Goal: Check status

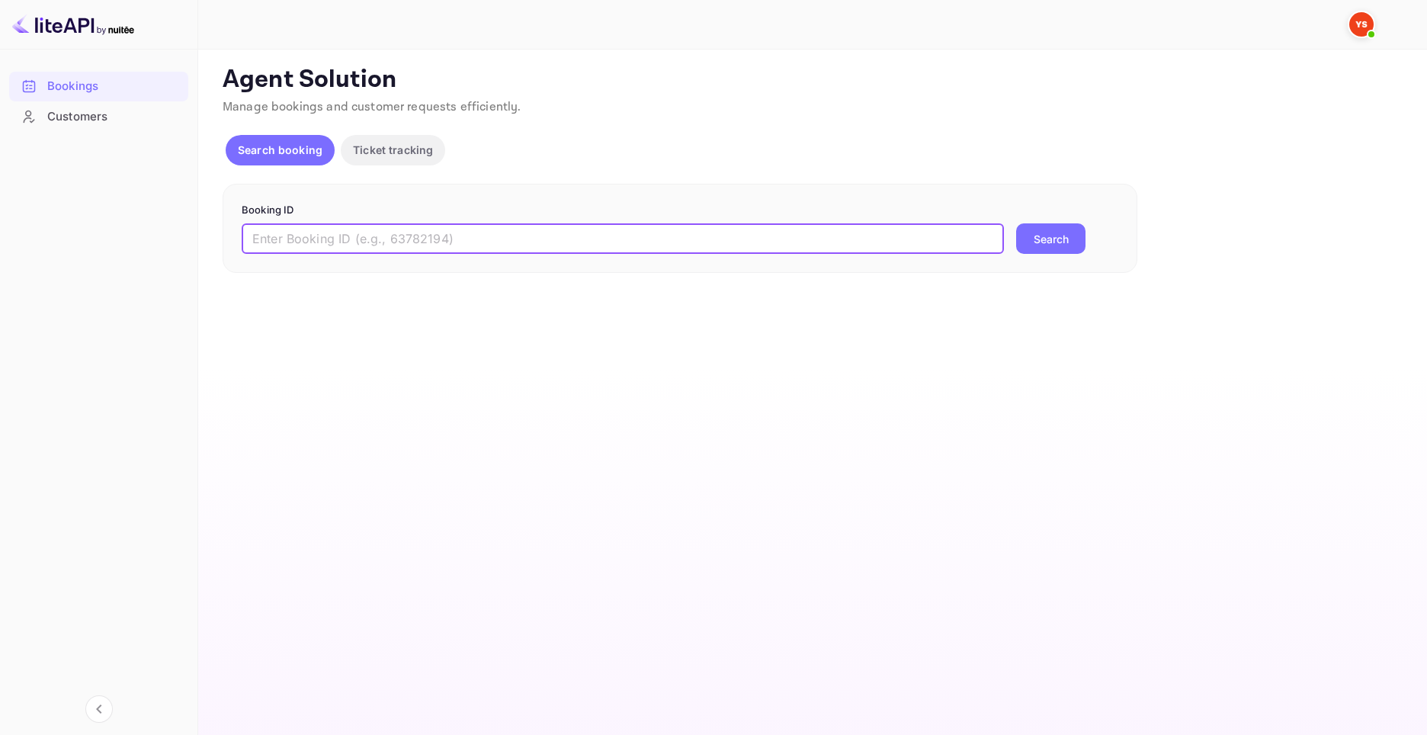
click at [325, 231] on input "text" at bounding box center [623, 238] width 762 height 30
paste input "9268376"
type input "9268376"
click at [1040, 241] on button "Search" at bounding box center [1050, 238] width 69 height 30
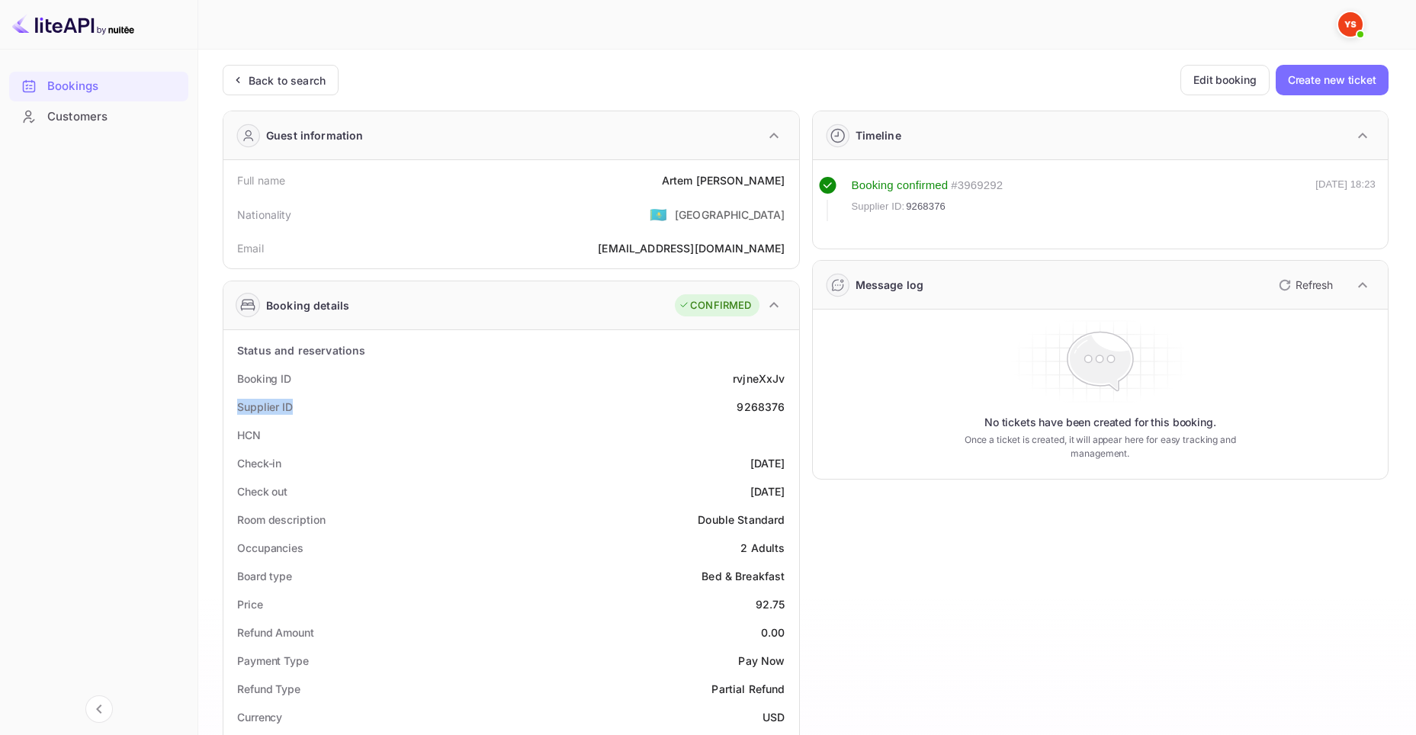
drag, startPoint x: 237, startPoint y: 409, endPoint x: 292, endPoint y: 406, distance: 55.0
click at [290, 407] on div "Supplier ID" at bounding box center [265, 407] width 56 height 16
copy div "Supplier ID"
drag, startPoint x: 734, startPoint y: 409, endPoint x: 787, endPoint y: 407, distance: 52.7
click at [787, 407] on div "Supplier ID 9268376" at bounding box center [510, 407] width 563 height 28
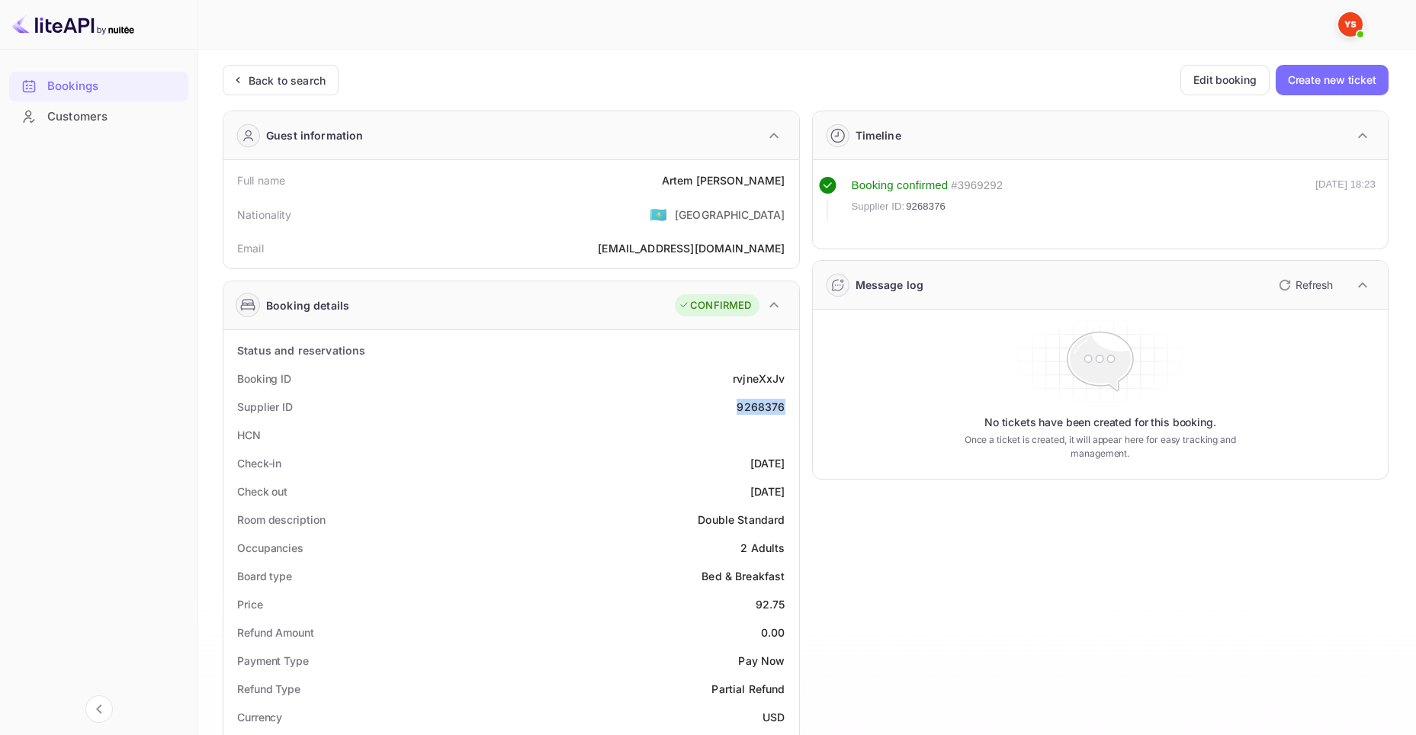
copy div "9268376"
drag, startPoint x: 305, startPoint y: 380, endPoint x: 226, endPoint y: 383, distance: 79.3
copy div "Booking ID"
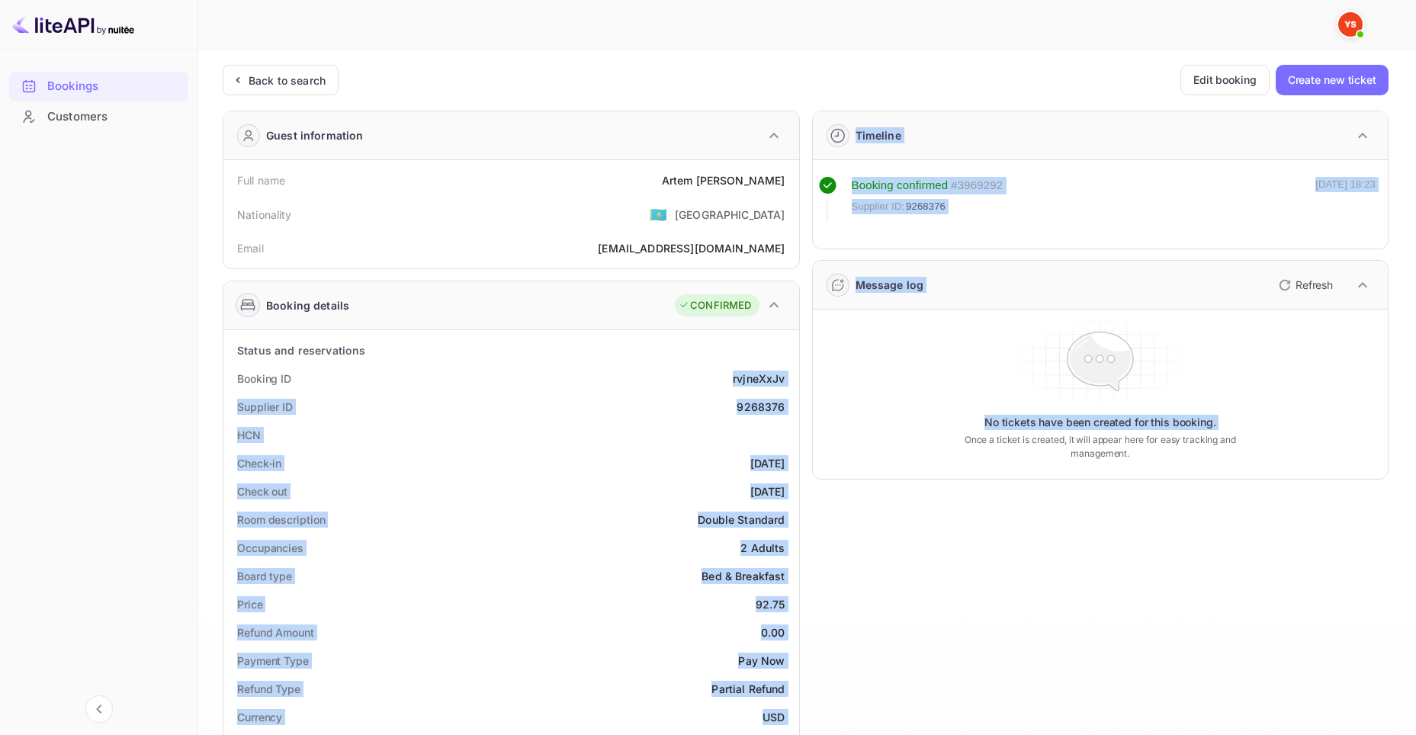
drag, startPoint x: 728, startPoint y: 377, endPoint x: 804, endPoint y: 380, distance: 76.3
click at [804, 380] on div "Guest information Full name [PERSON_NAME] Nationality 🇰🇿 [DEMOGRAPHIC_DATA] Ema…" at bounding box center [799, 653] width 1178 height 1111
click at [749, 378] on div "rvjneXxJv" at bounding box center [759, 378] width 52 height 16
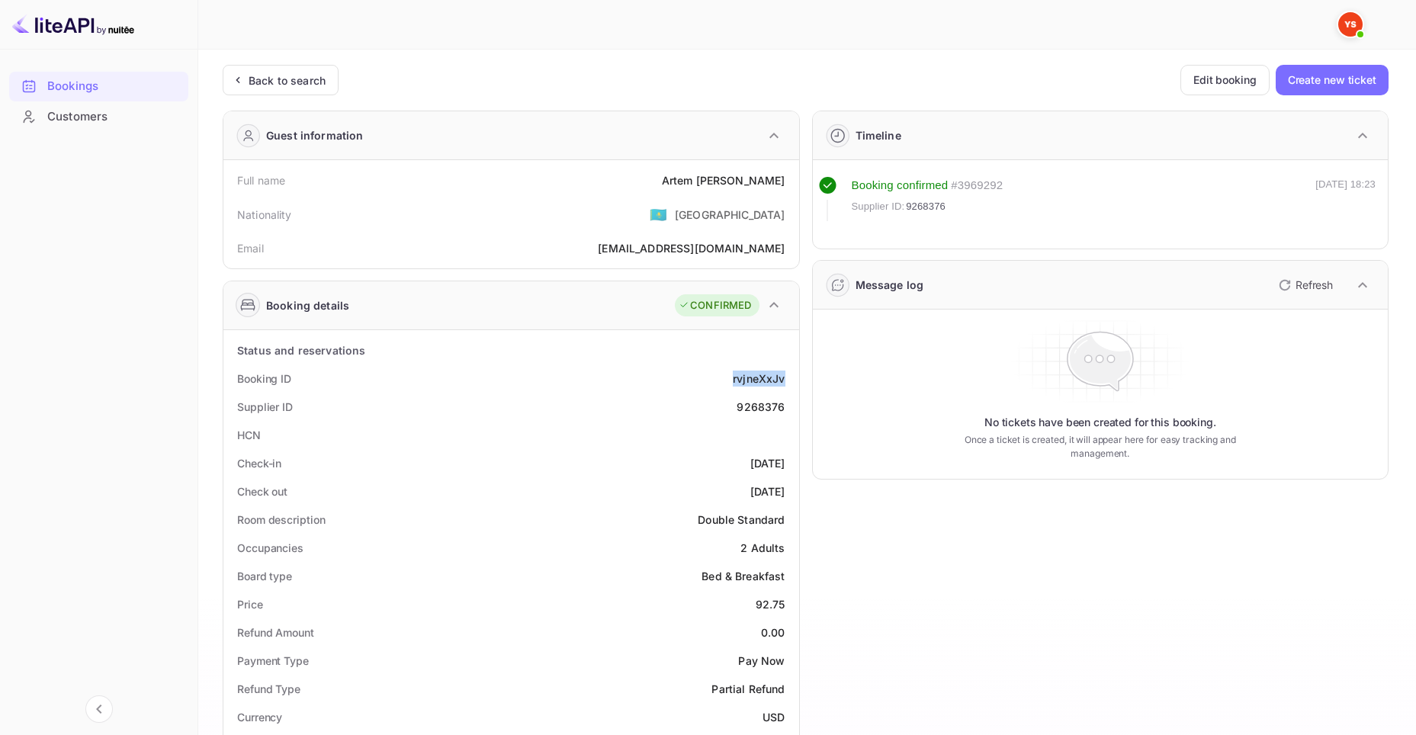
drag, startPoint x: 733, startPoint y: 377, endPoint x: 792, endPoint y: 383, distance: 58.9
click at [792, 383] on div "Booking ID rvjneXxJv" at bounding box center [510, 378] width 563 height 28
copy div "rvjneXxJv"
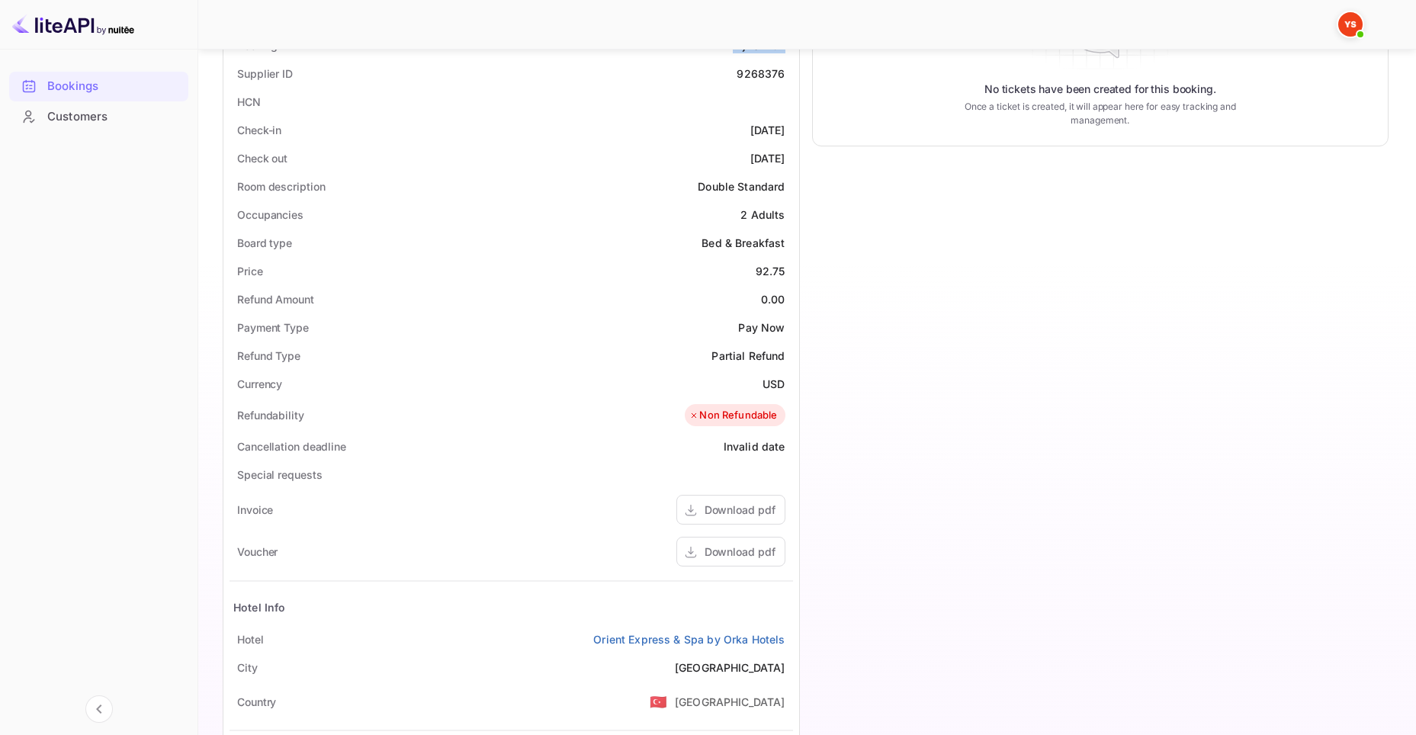
scroll to position [493, 0]
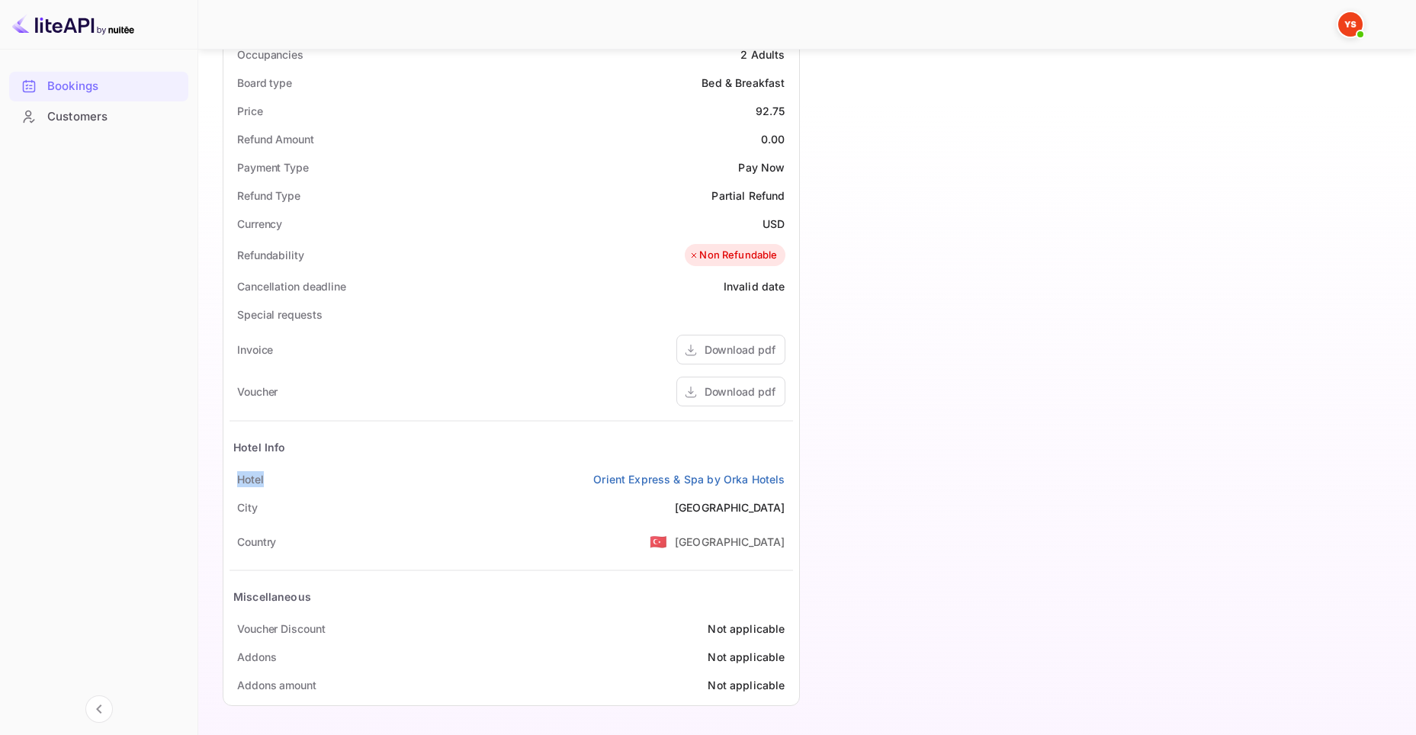
drag, startPoint x: 232, startPoint y: 475, endPoint x: 295, endPoint y: 477, distance: 63.3
click at [295, 477] on div "Hotel Orient Express & Spa by Orka Hotels" at bounding box center [510, 479] width 563 height 28
copy div "Hotel"
drag, startPoint x: 593, startPoint y: 483, endPoint x: 782, endPoint y: 483, distance: 189.1
click at [782, 483] on div "Hotel Orient Express & Spa by Orka Hotels" at bounding box center [510, 479] width 563 height 28
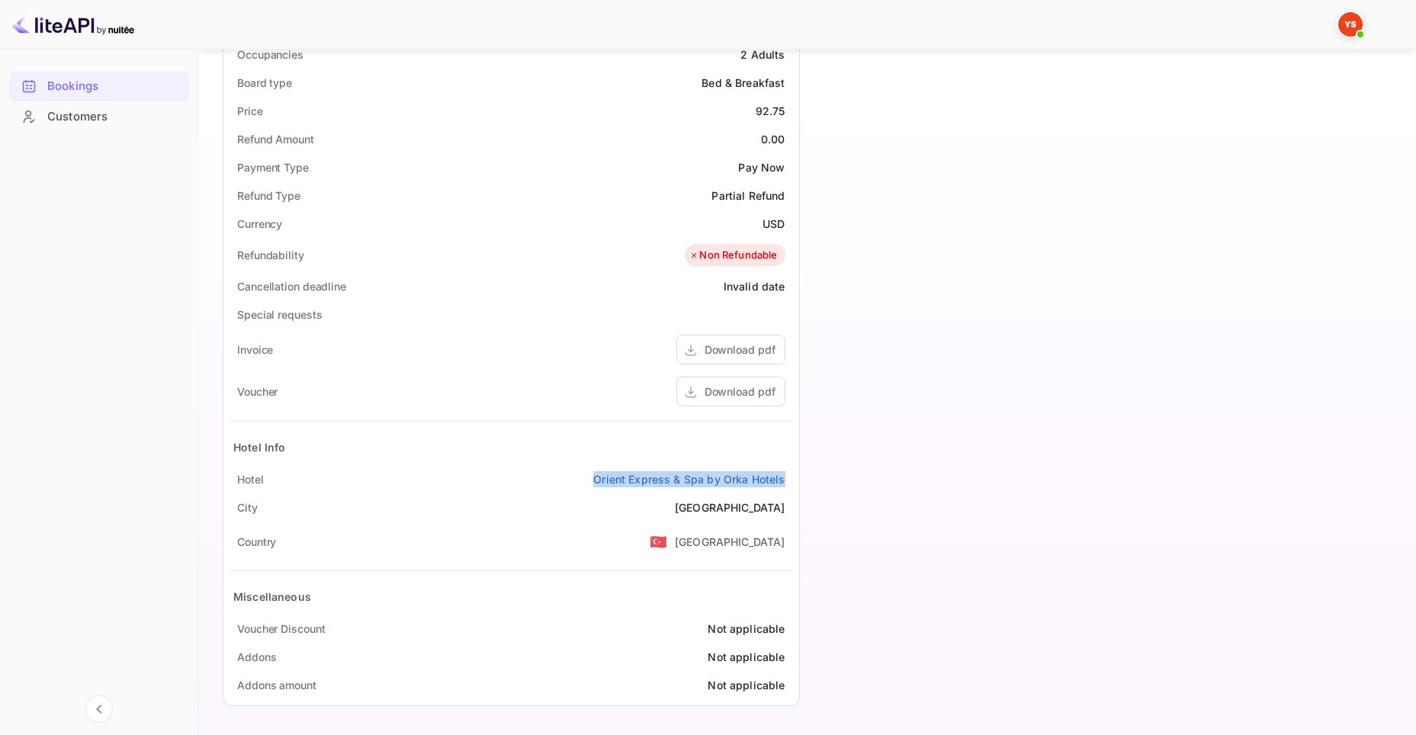
copy link "Orient Express & Spa by Orka Hotels"
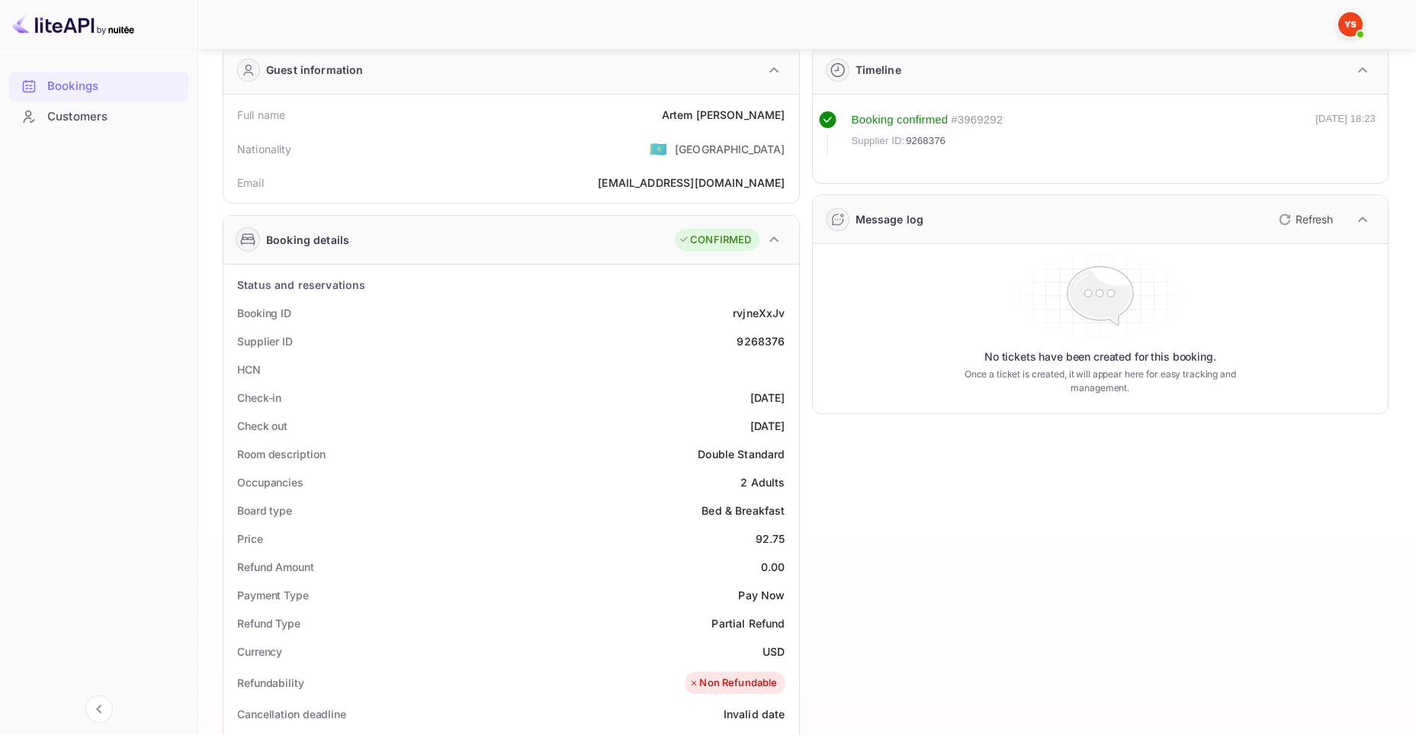
scroll to position [0, 0]
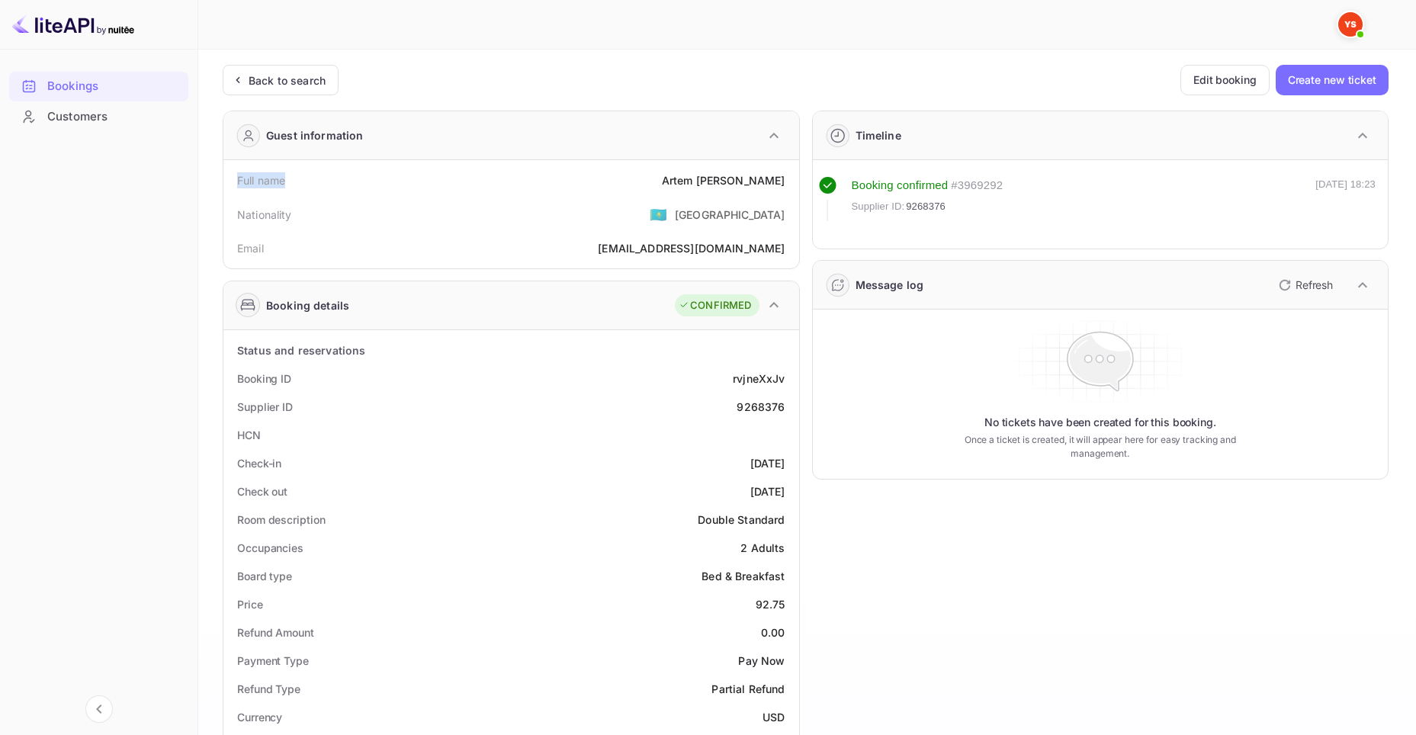
drag, startPoint x: 221, startPoint y: 179, endPoint x: 284, endPoint y: 182, distance: 63.3
click at [284, 182] on div "Ticket Affiliate URL [URL][DOMAIN_NAME] Business partner name Nuitee Travel Cus…" at bounding box center [807, 637] width 1181 height 1145
copy div "Full name"
drag, startPoint x: 691, startPoint y: 179, endPoint x: 786, endPoint y: 181, distance: 94.6
click at [786, 181] on div "Full name [PERSON_NAME]" at bounding box center [510, 180] width 563 height 28
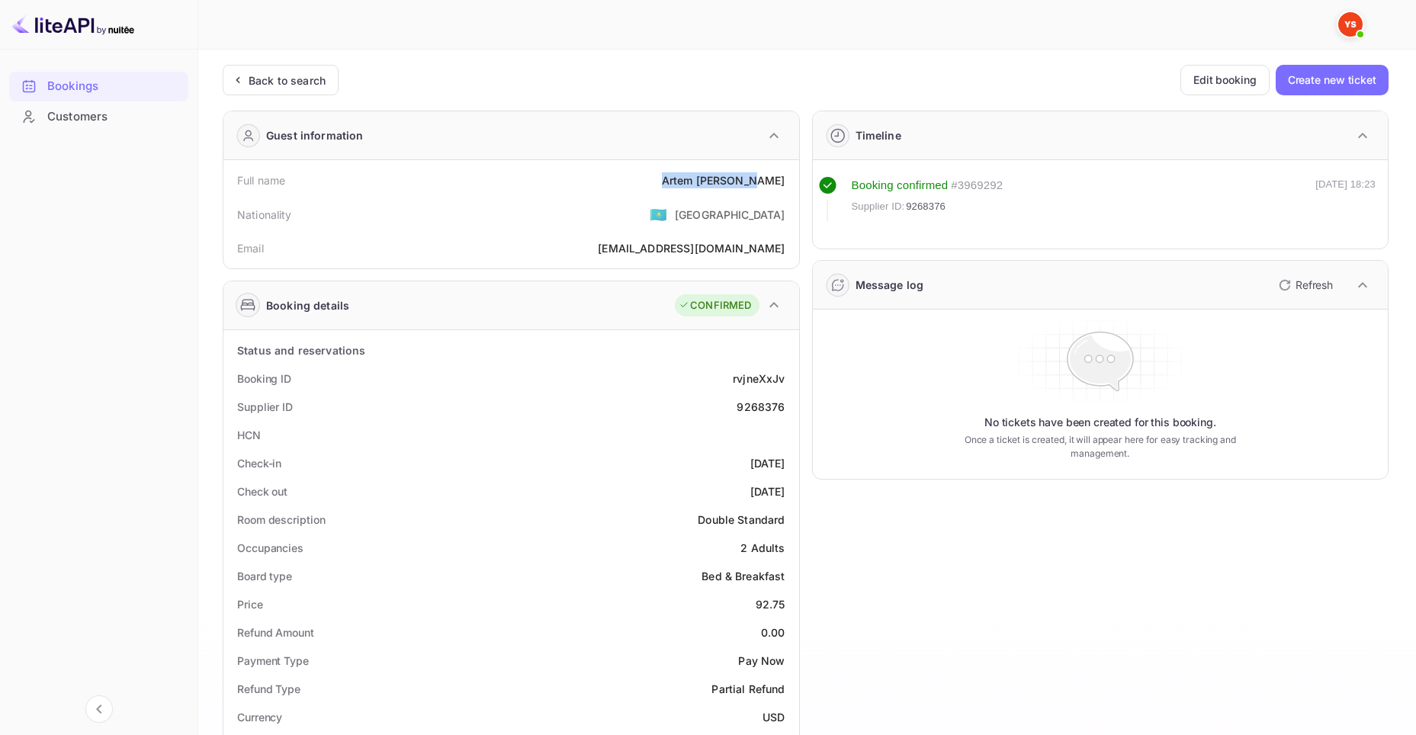
copy div "[PERSON_NAME]"
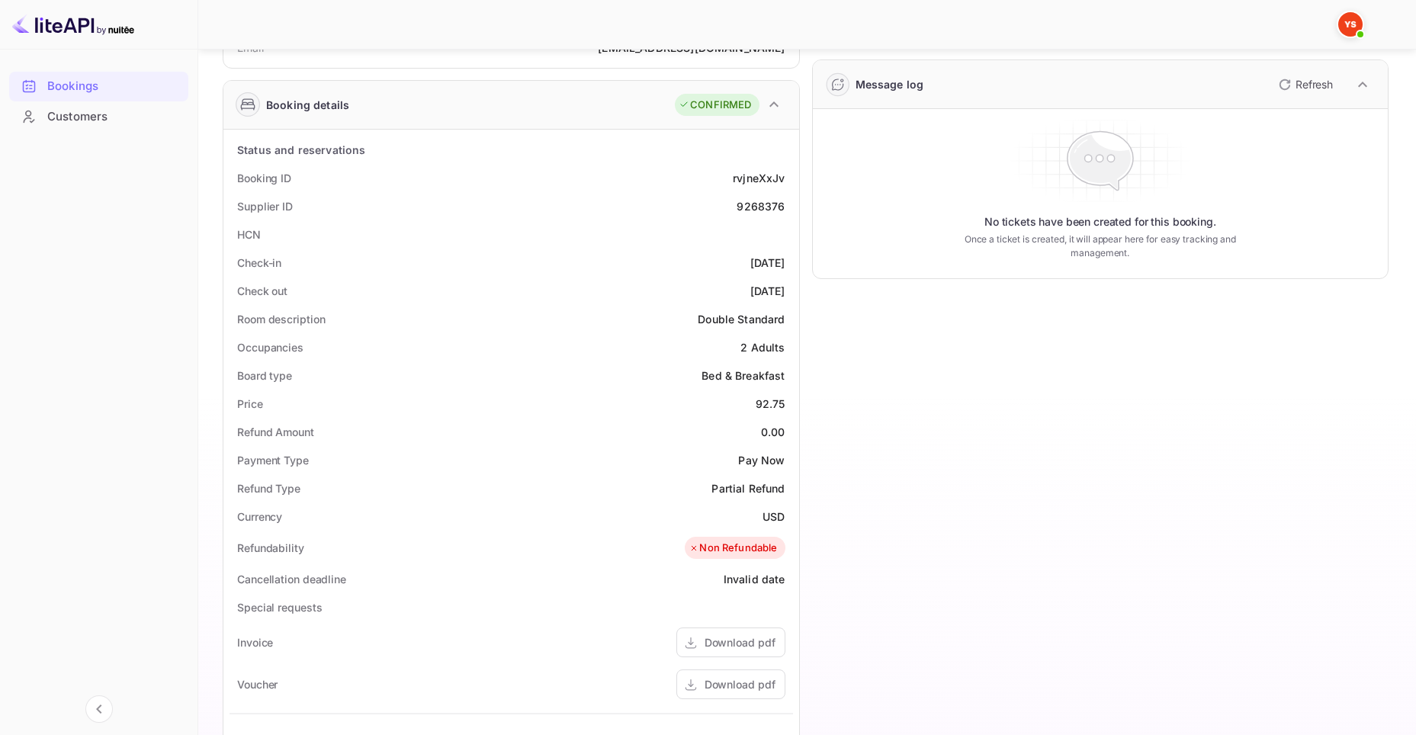
scroll to position [204, 0]
drag, startPoint x: 239, startPoint y: 253, endPoint x: 290, endPoint y: 258, distance: 51.3
click at [290, 258] on div "Check-in [DATE]" at bounding box center [510, 259] width 563 height 28
copy div "Check-in"
drag, startPoint x: 717, startPoint y: 255, endPoint x: 789, endPoint y: 258, distance: 71.7
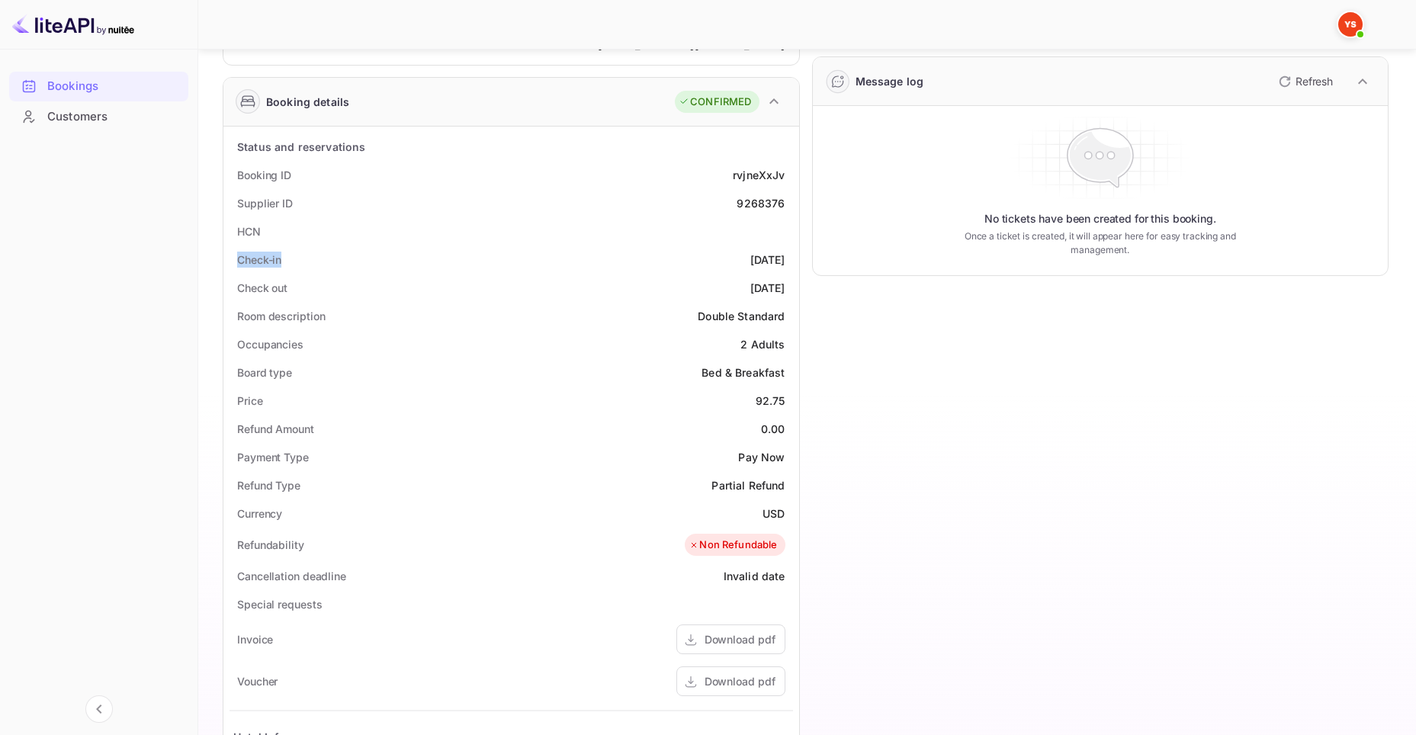
click at [789, 258] on div "Check-in [DATE]" at bounding box center [510, 259] width 563 height 28
copy div "[DATE]"
drag, startPoint x: 233, startPoint y: 283, endPoint x: 297, endPoint y: 283, distance: 64.0
click at [297, 283] on div "Check out [DATE]" at bounding box center [510, 288] width 563 height 28
drag, startPoint x: 717, startPoint y: 284, endPoint x: 790, endPoint y: 295, distance: 74.0
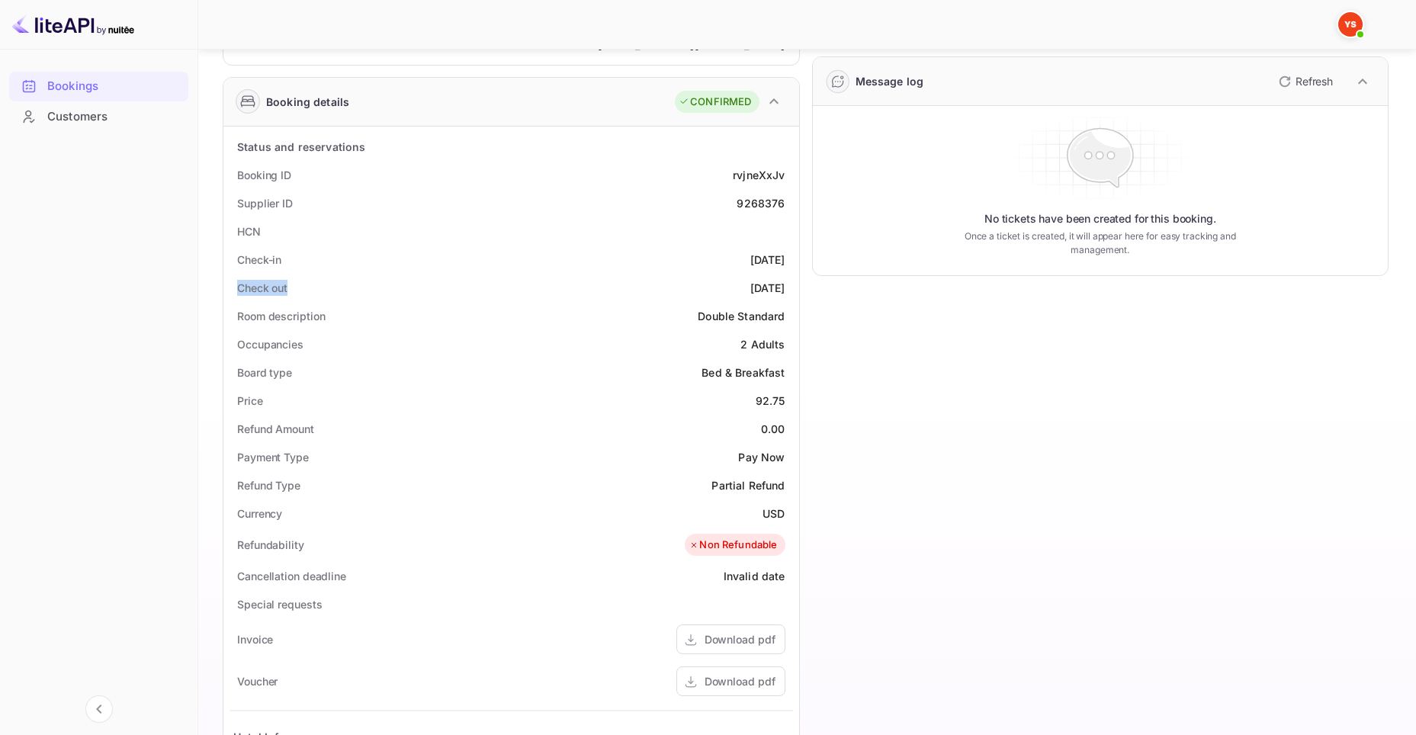
click at [790, 295] on div "Check out [DATE]" at bounding box center [510, 288] width 563 height 28
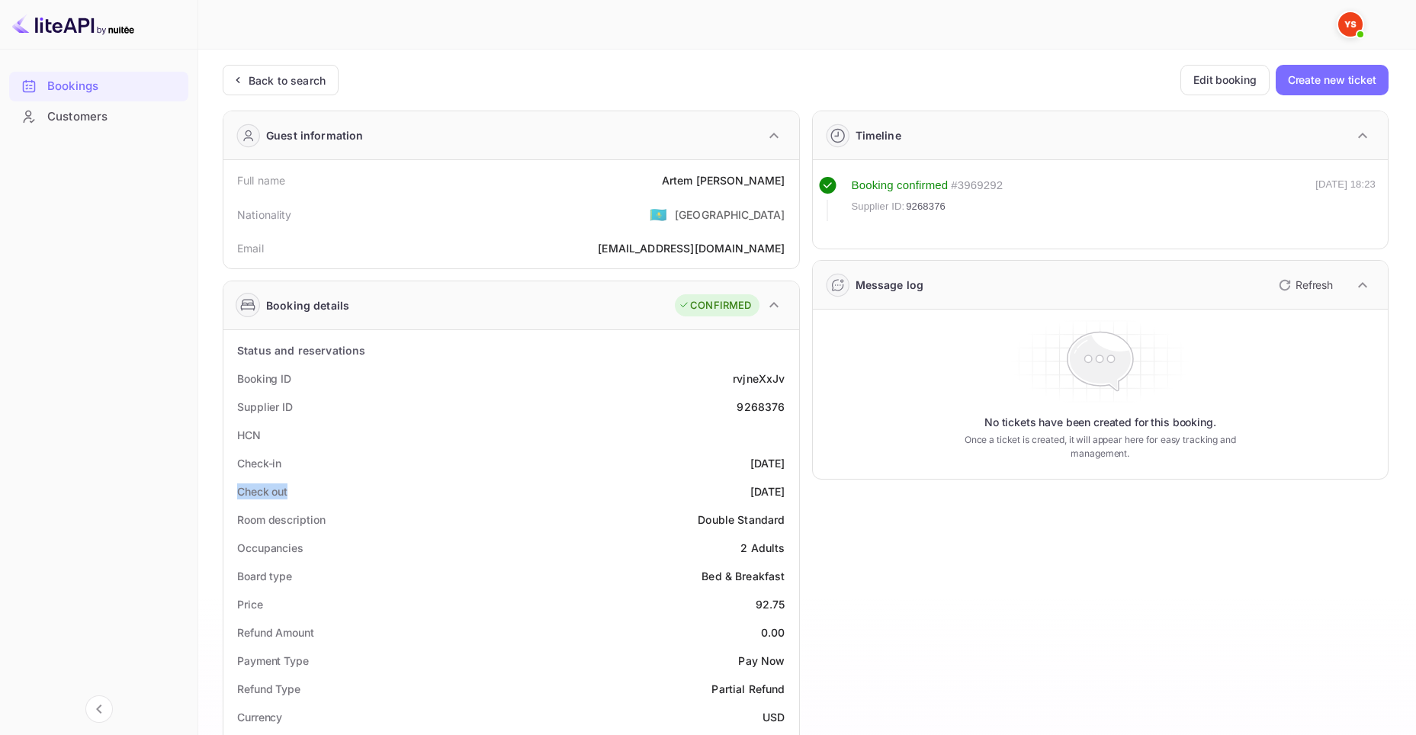
scroll to position [0, 0]
